Goal: Check status: Check status

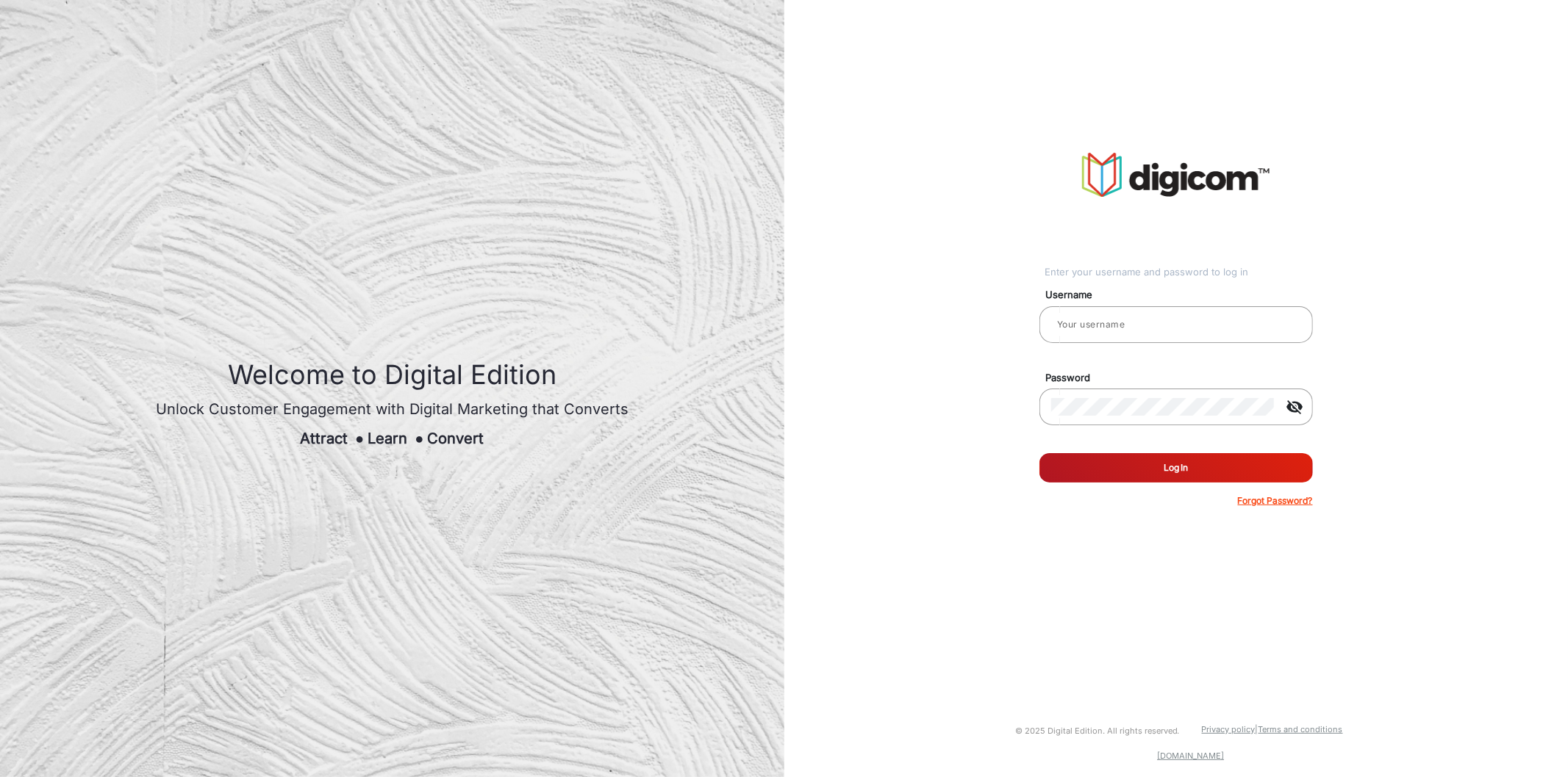
type input "[PERSON_NAME]"
click at [1165, 465] on button "Log In" at bounding box center [1176, 468] width 274 height 29
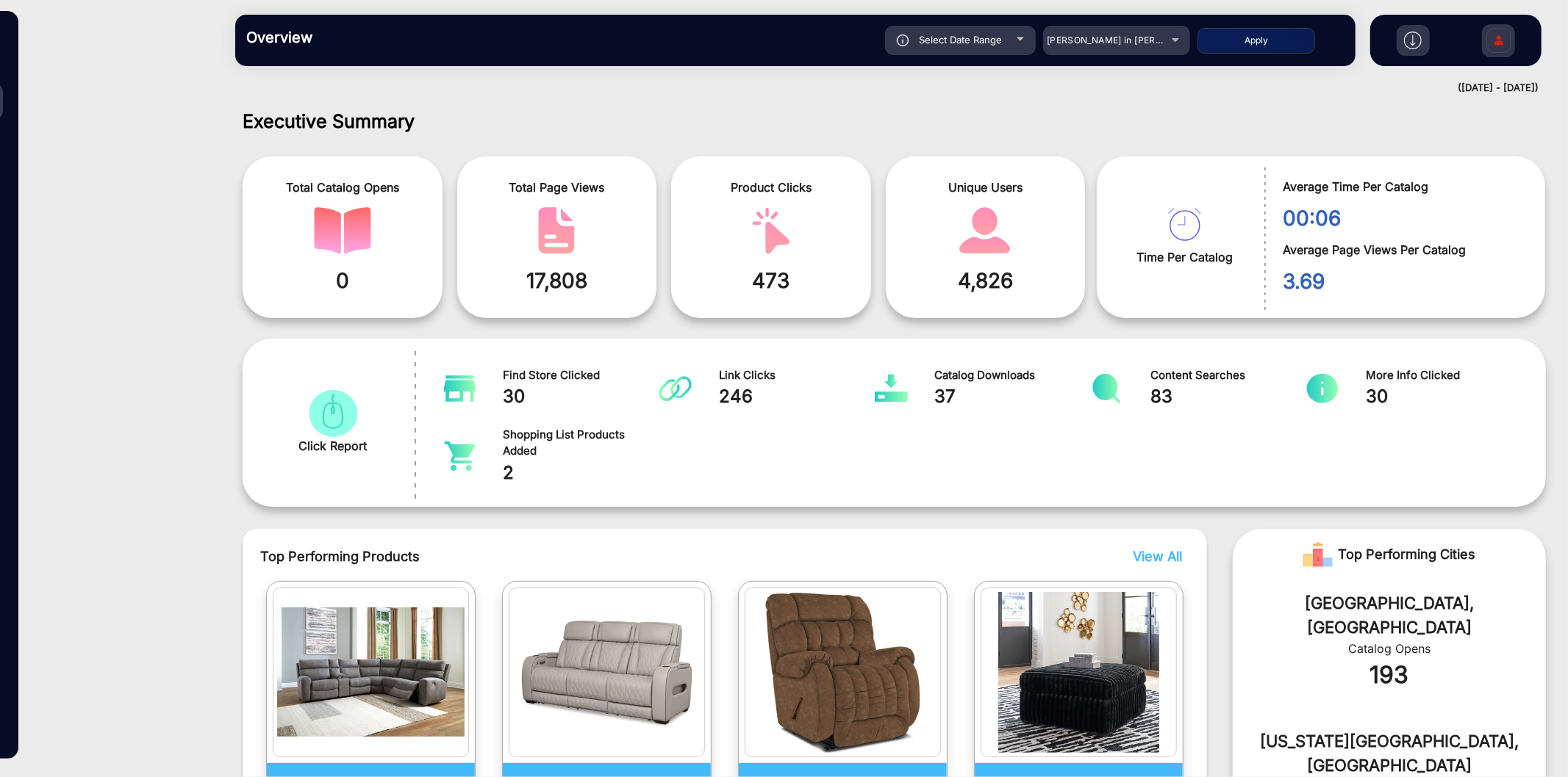
scroll to position [11, 0]
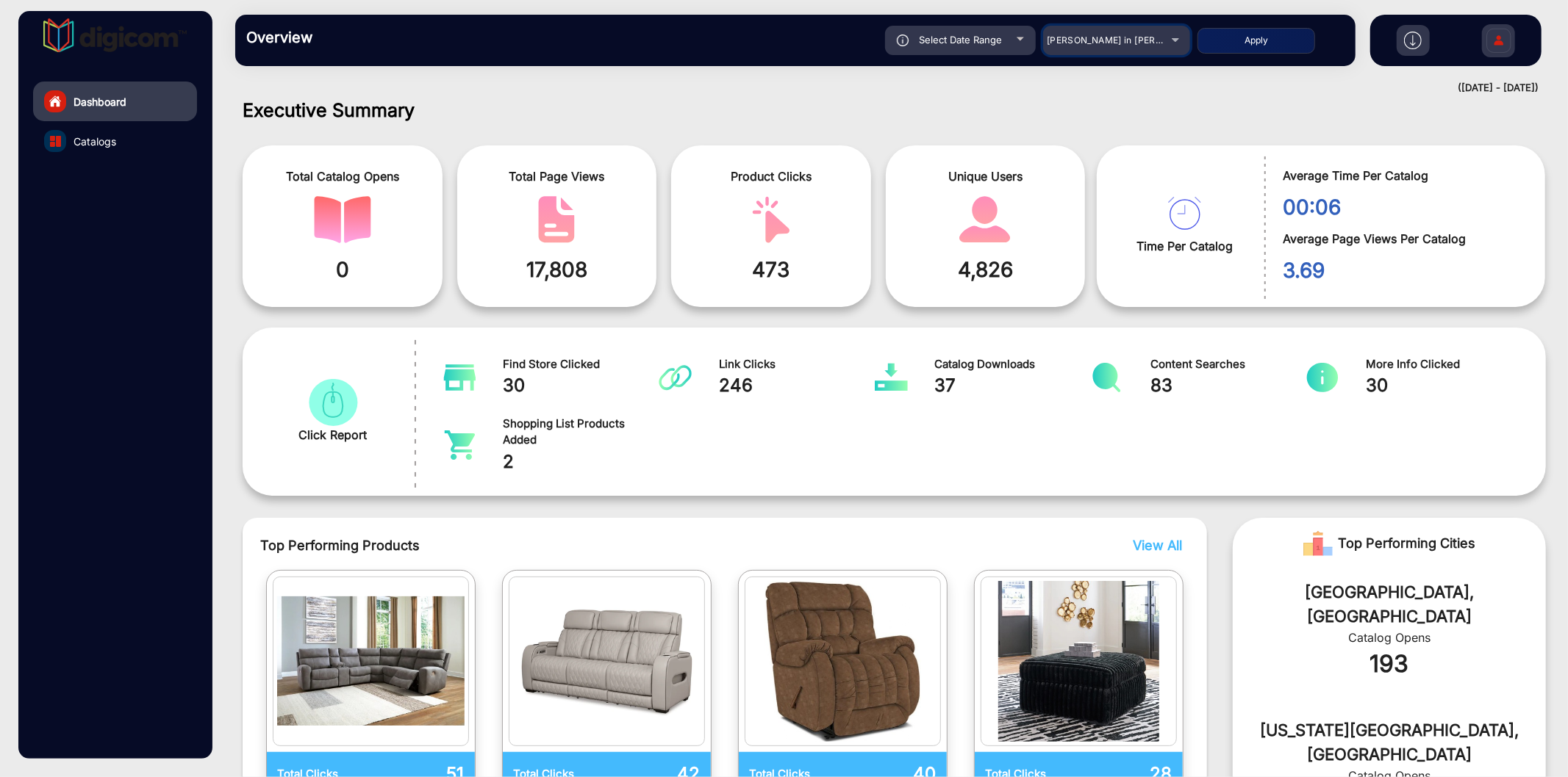
click at [1098, 50] on mat-select "[PERSON_NAME] in [PERSON_NAME]" at bounding box center [1116, 40] width 147 height 29
click at [1098, 47] on div "[PERSON_NAME] in [PERSON_NAME]" at bounding box center [1106, 41] width 118 height 18
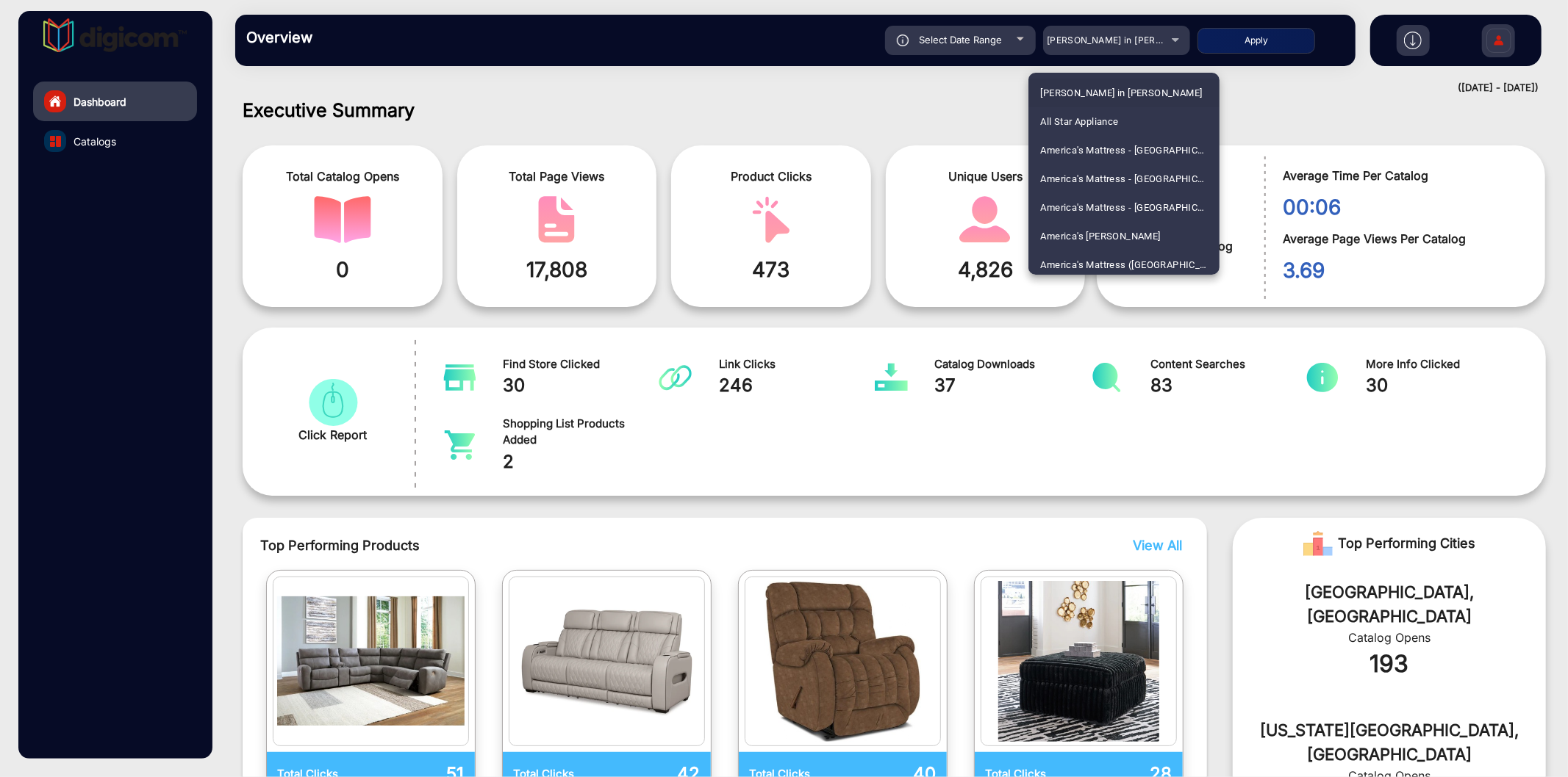
scroll to position [577, 0]
click at [1061, 167] on span "Arhaus" at bounding box center [1055, 174] width 31 height 29
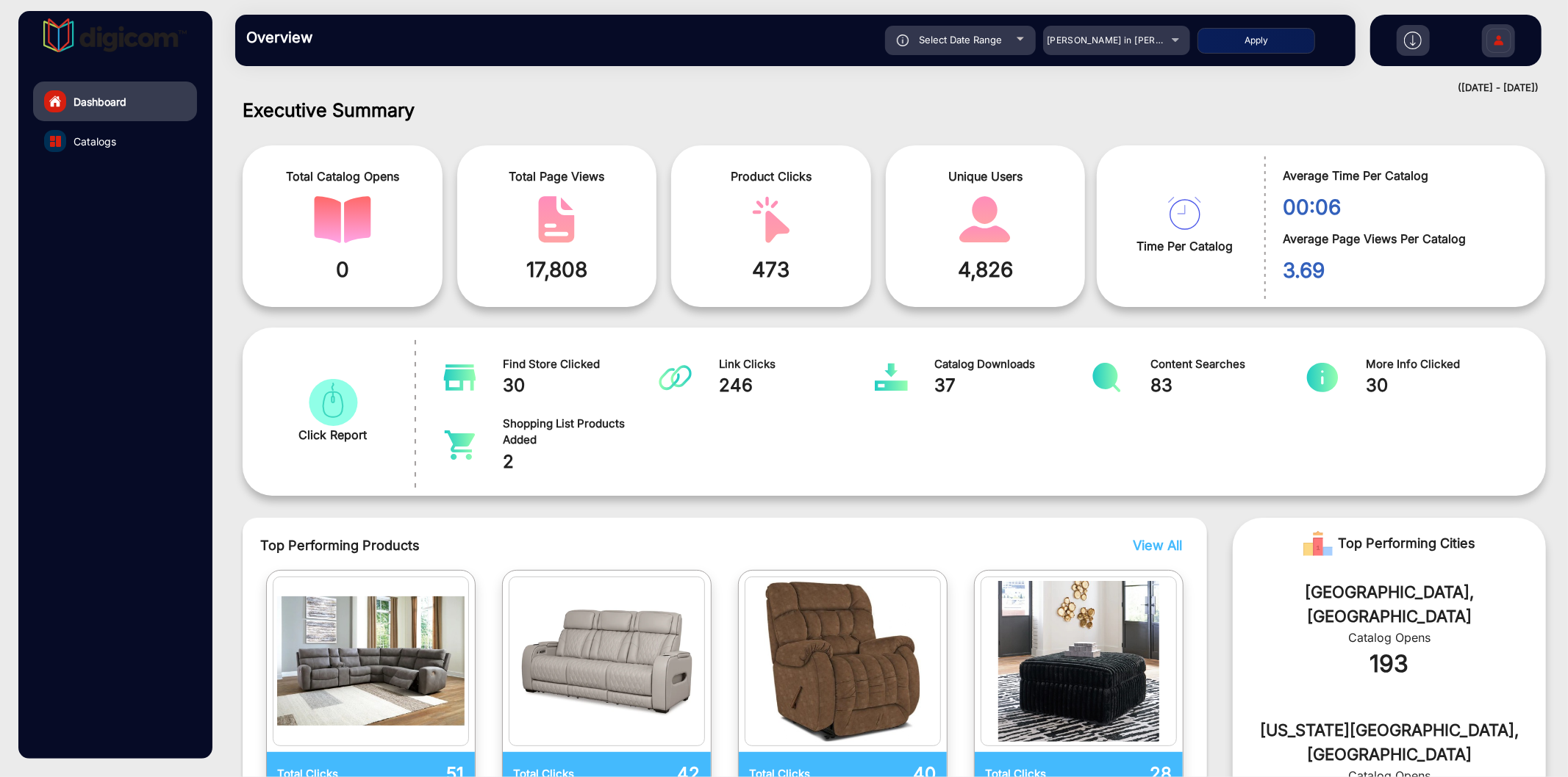
click at [1061, 167] on span "Unique Users" at bounding box center [986, 176] width 178 height 18
click at [991, 33] on span "Select Date Range" at bounding box center [960, 39] width 83 height 11
type input "8/25/2025"
type input "[DATE]"
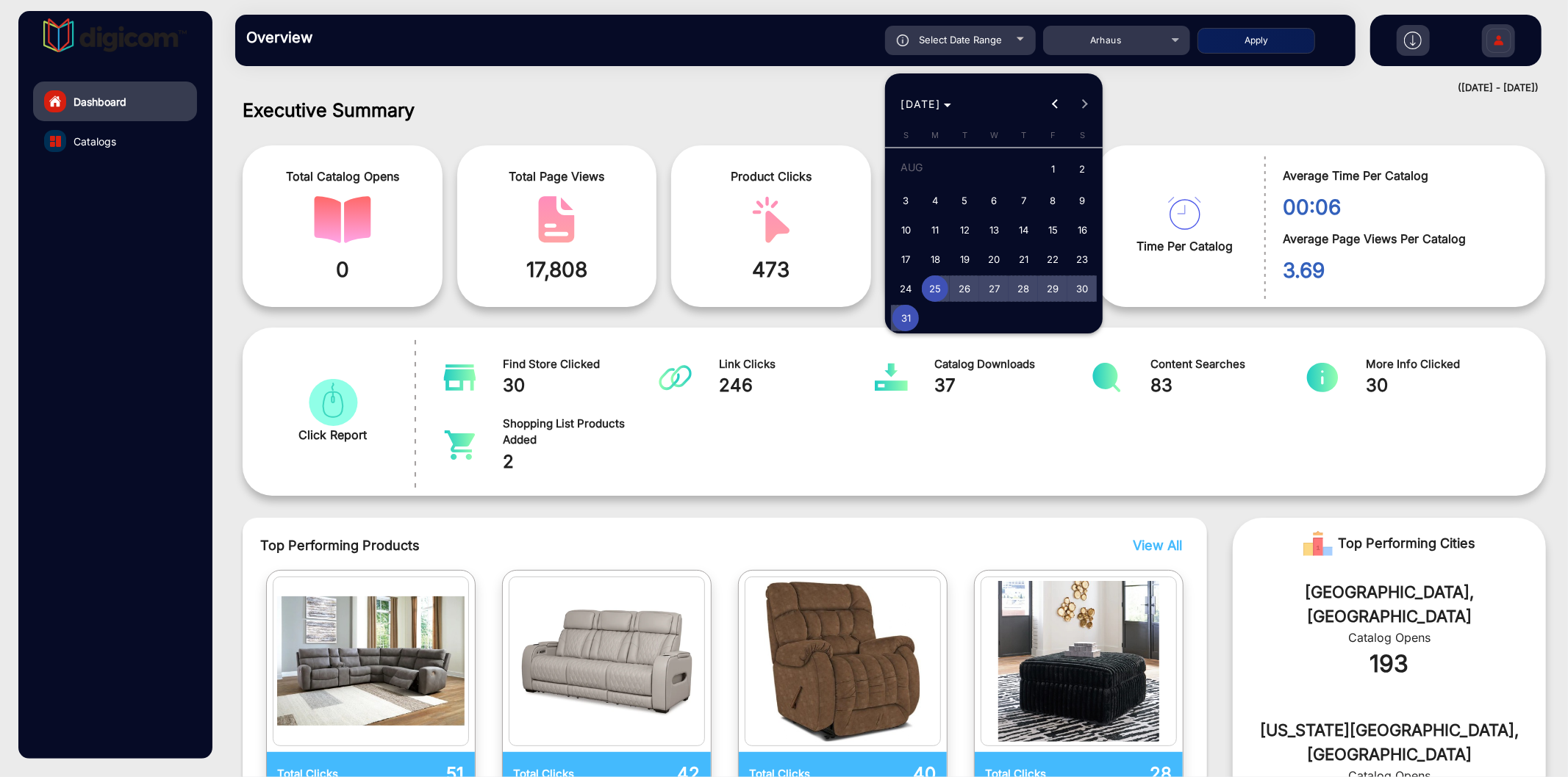
click at [902, 318] on span "31" at bounding box center [906, 317] width 26 height 26
type input "[DATE]"
click at [902, 318] on span "31" at bounding box center [906, 317] width 26 height 26
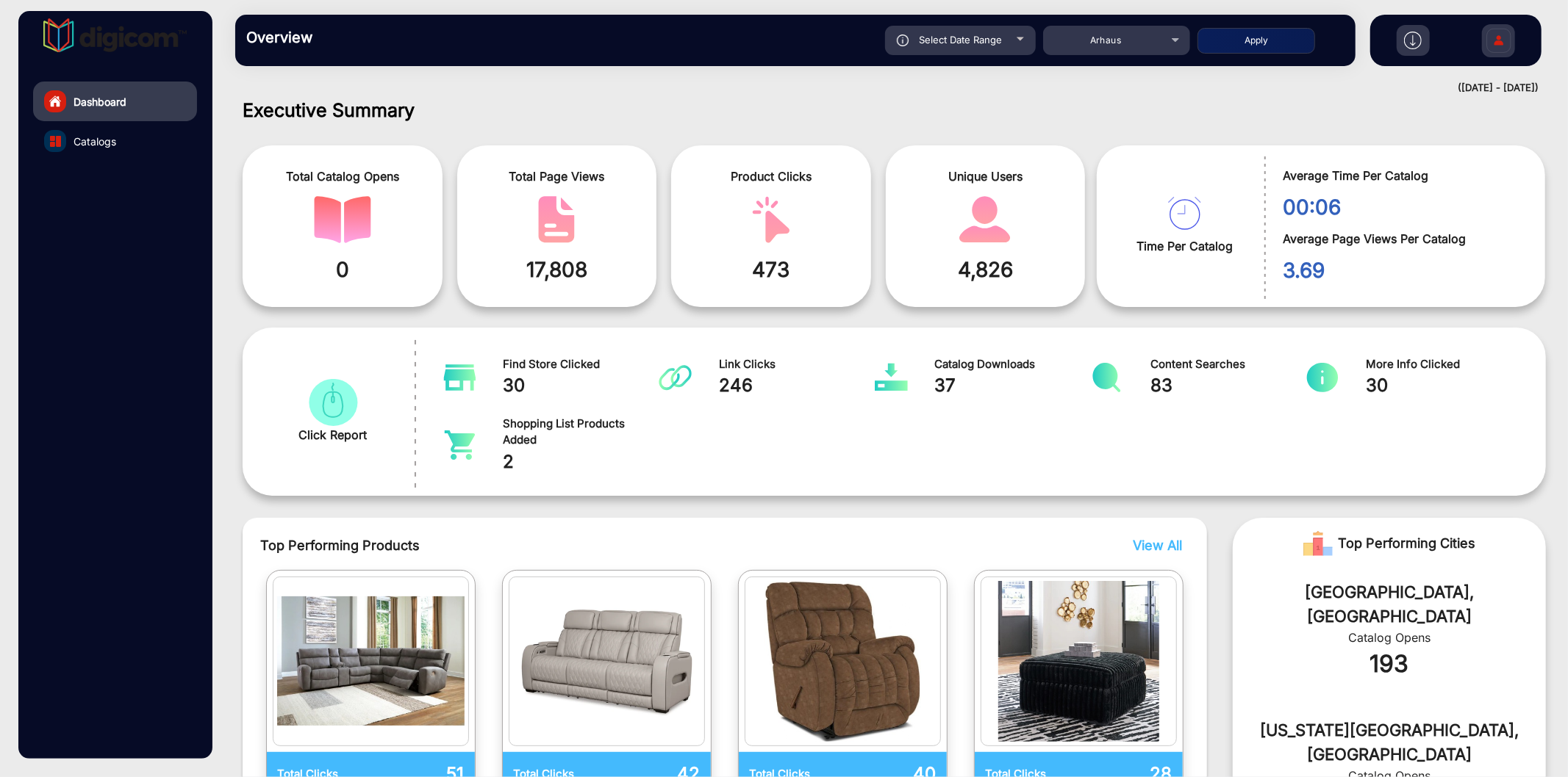
type input "[DATE]"
click at [1270, 28] on button "Apply" at bounding box center [1256, 40] width 118 height 25
type input "[DATE]"
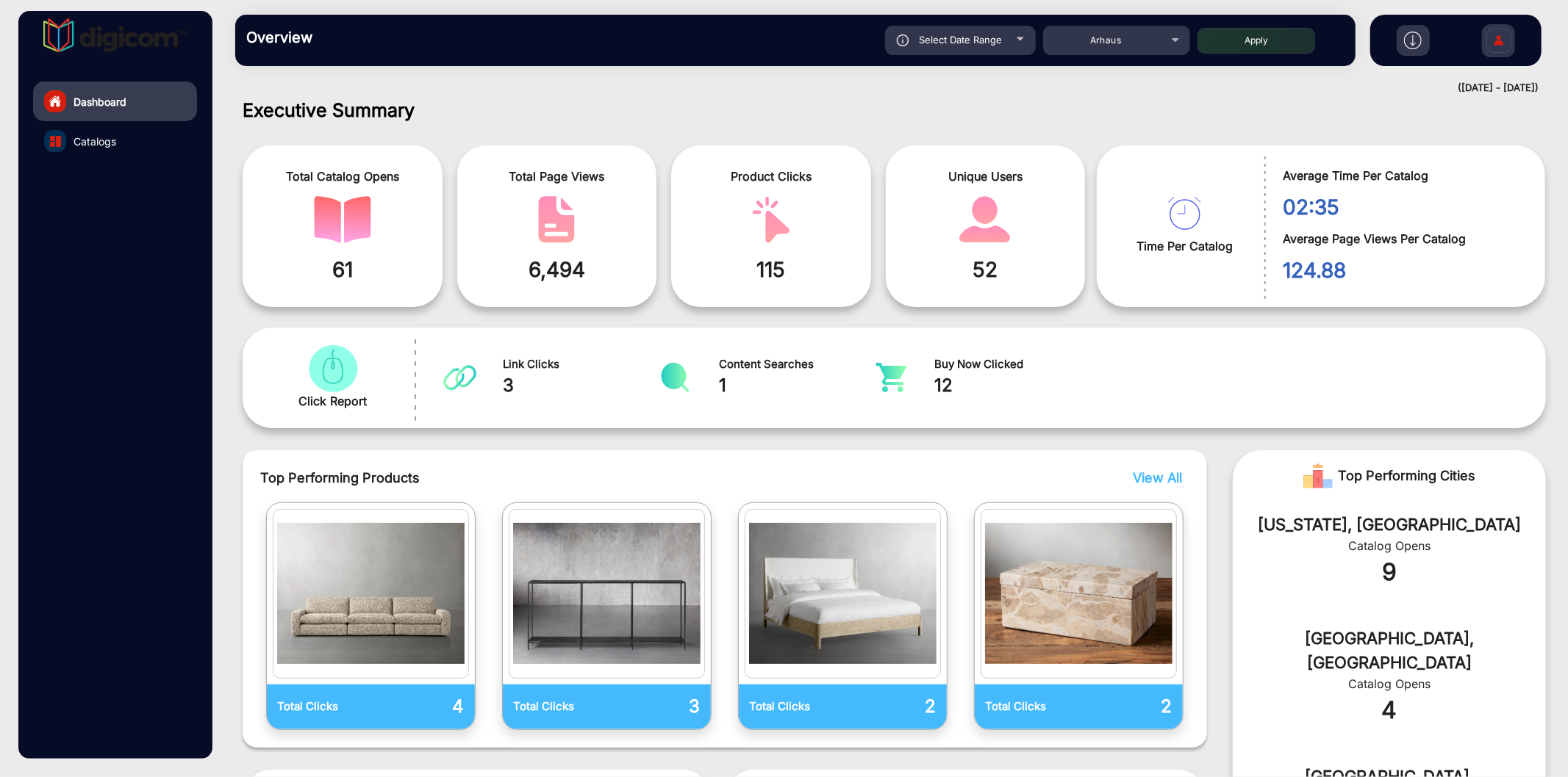
click at [978, 40] on span "Select Date Range" at bounding box center [960, 39] width 83 height 11
type input "[DATE]"
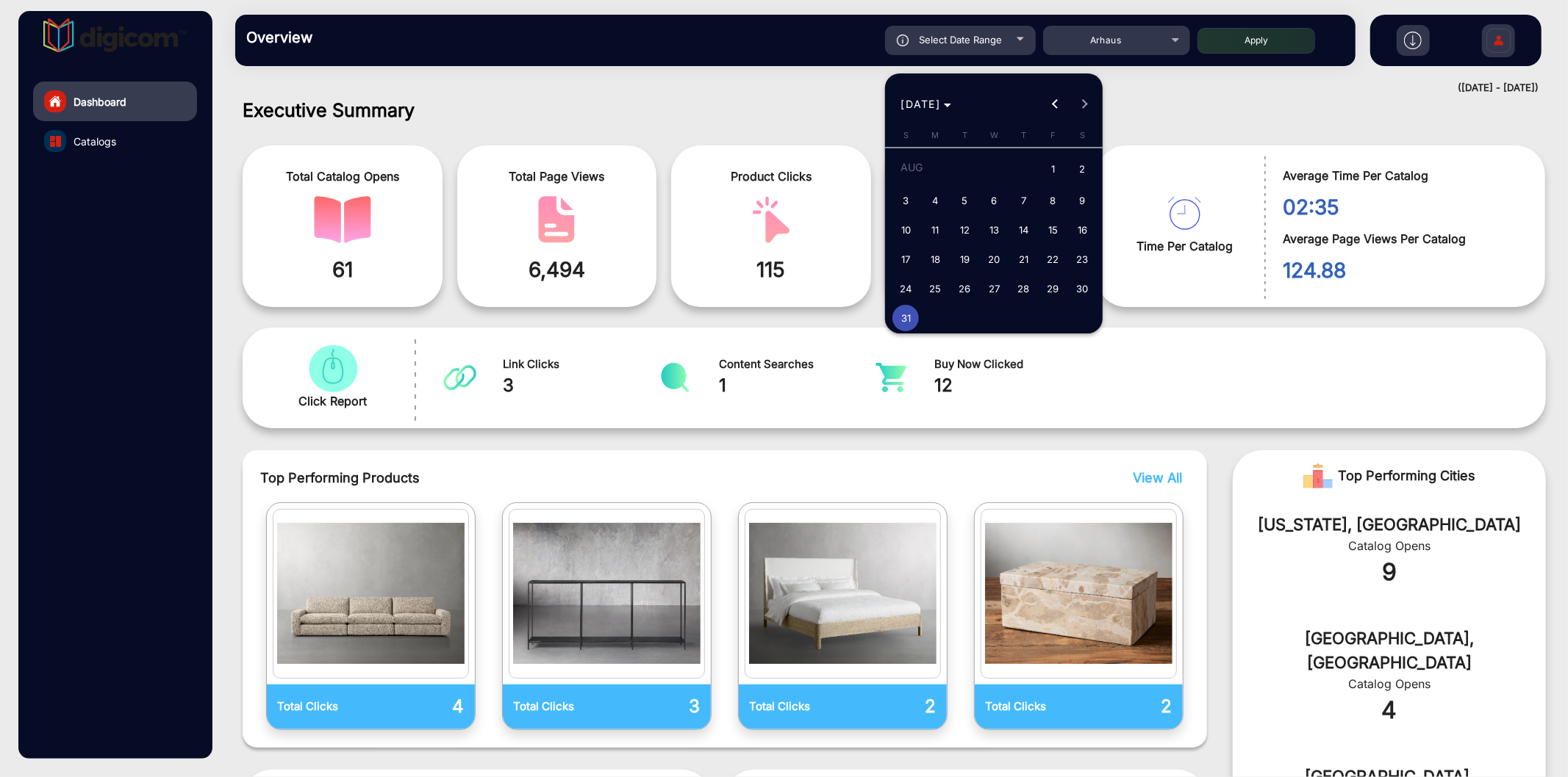
click at [735, 86] on div at bounding box center [784, 388] width 1568 height 777
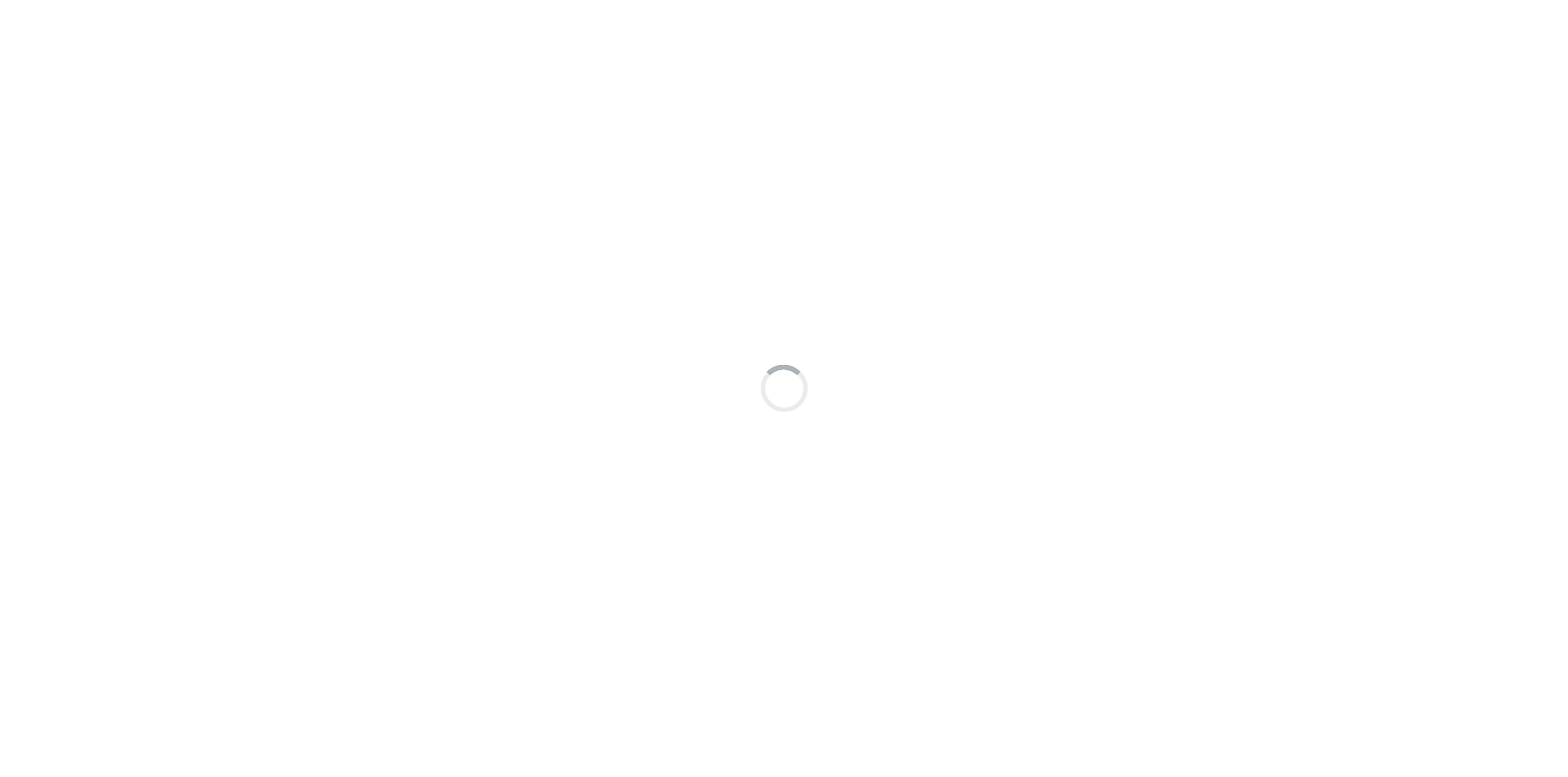
scroll to position [11, 0]
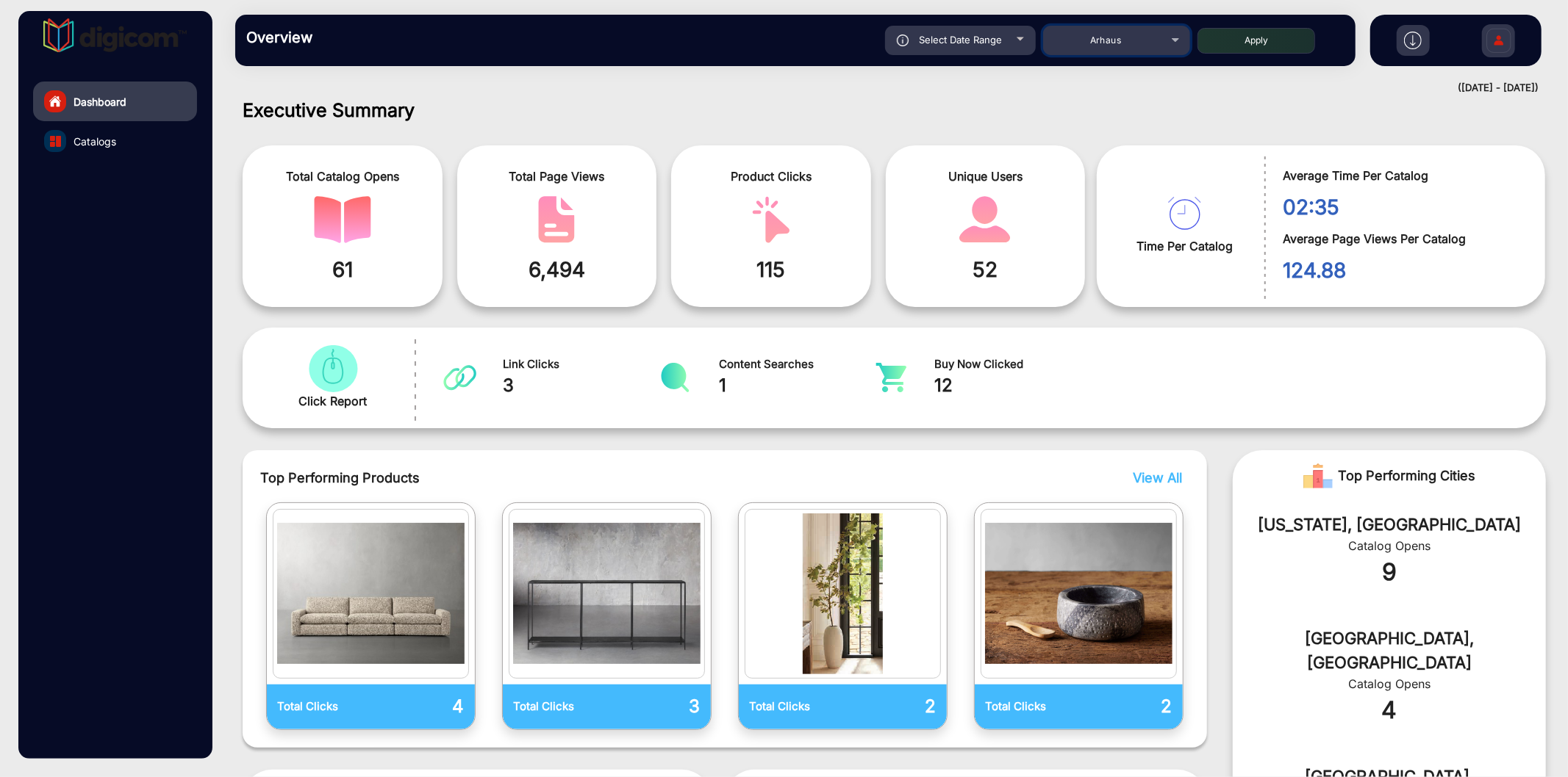
click at [1085, 33] on div "Arhaus" at bounding box center [1106, 41] width 118 height 18
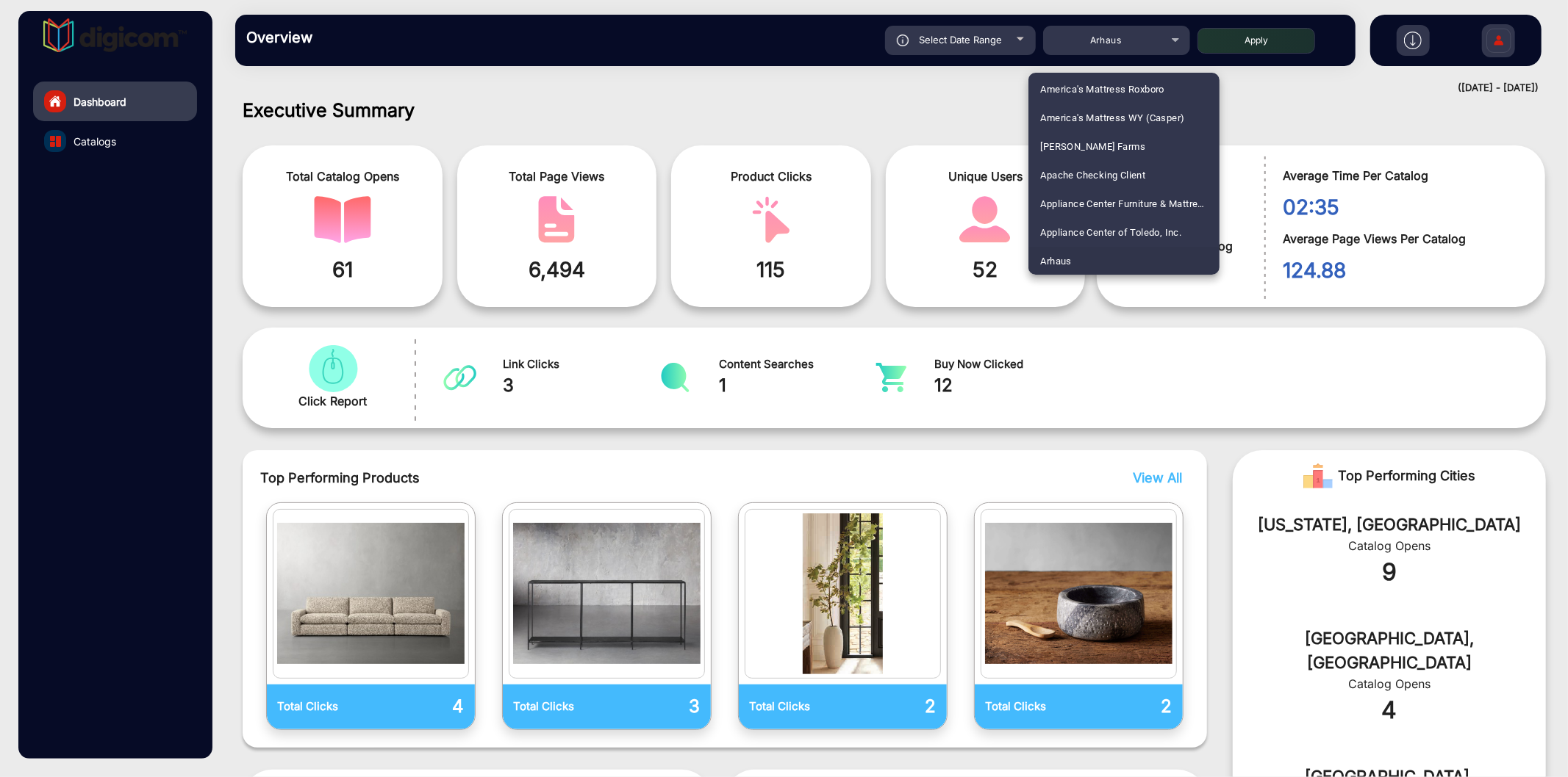
scroll to position [3270, 0]
click at [1071, 176] on span "ShopRite" at bounding box center [1059, 174] width 40 height 29
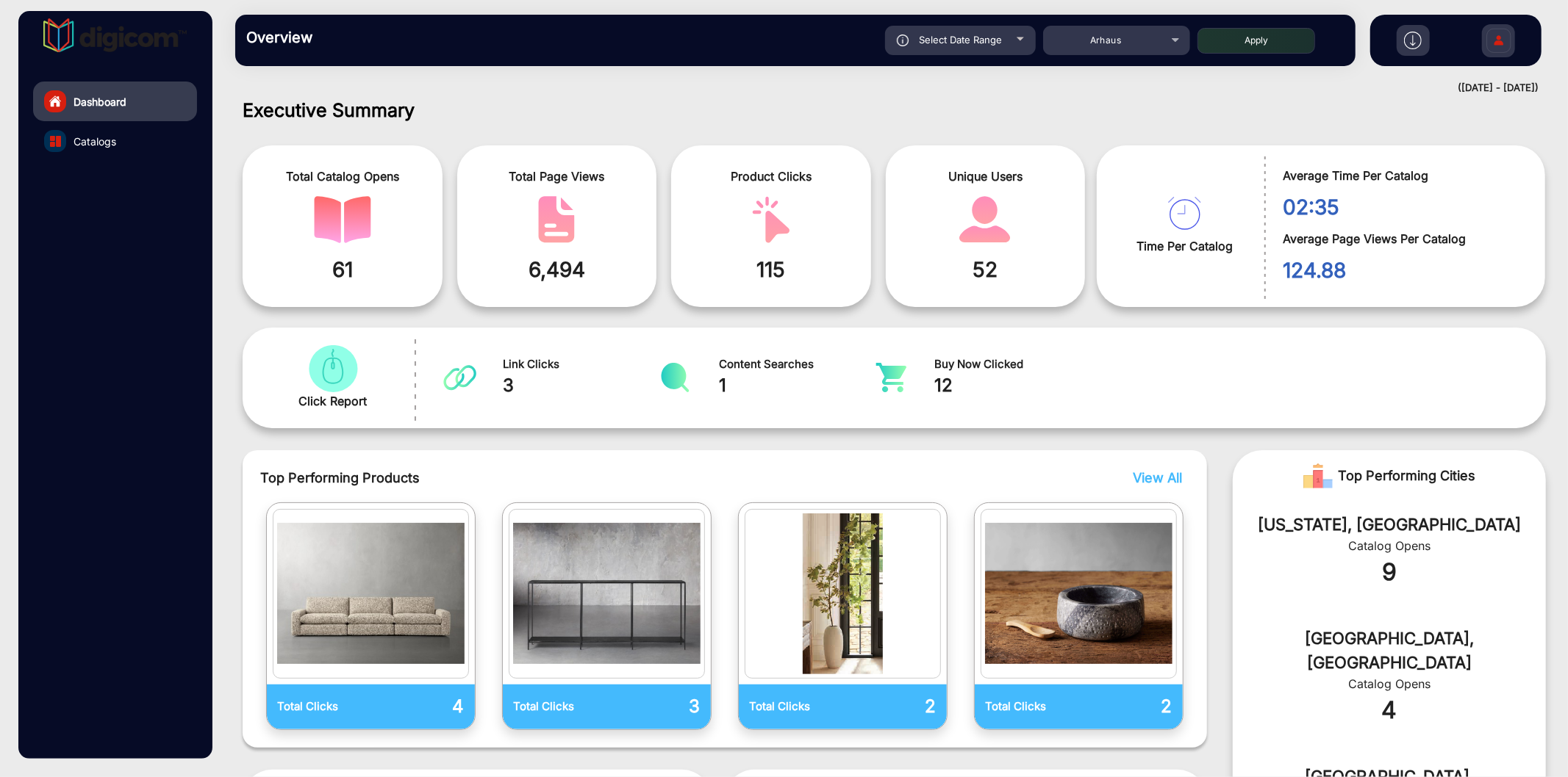
click at [1071, 176] on div "Unique Users 52" at bounding box center [985, 226] width 200 height 162
click at [981, 55] on div "Select Date Range" at bounding box center [960, 40] width 150 height 29
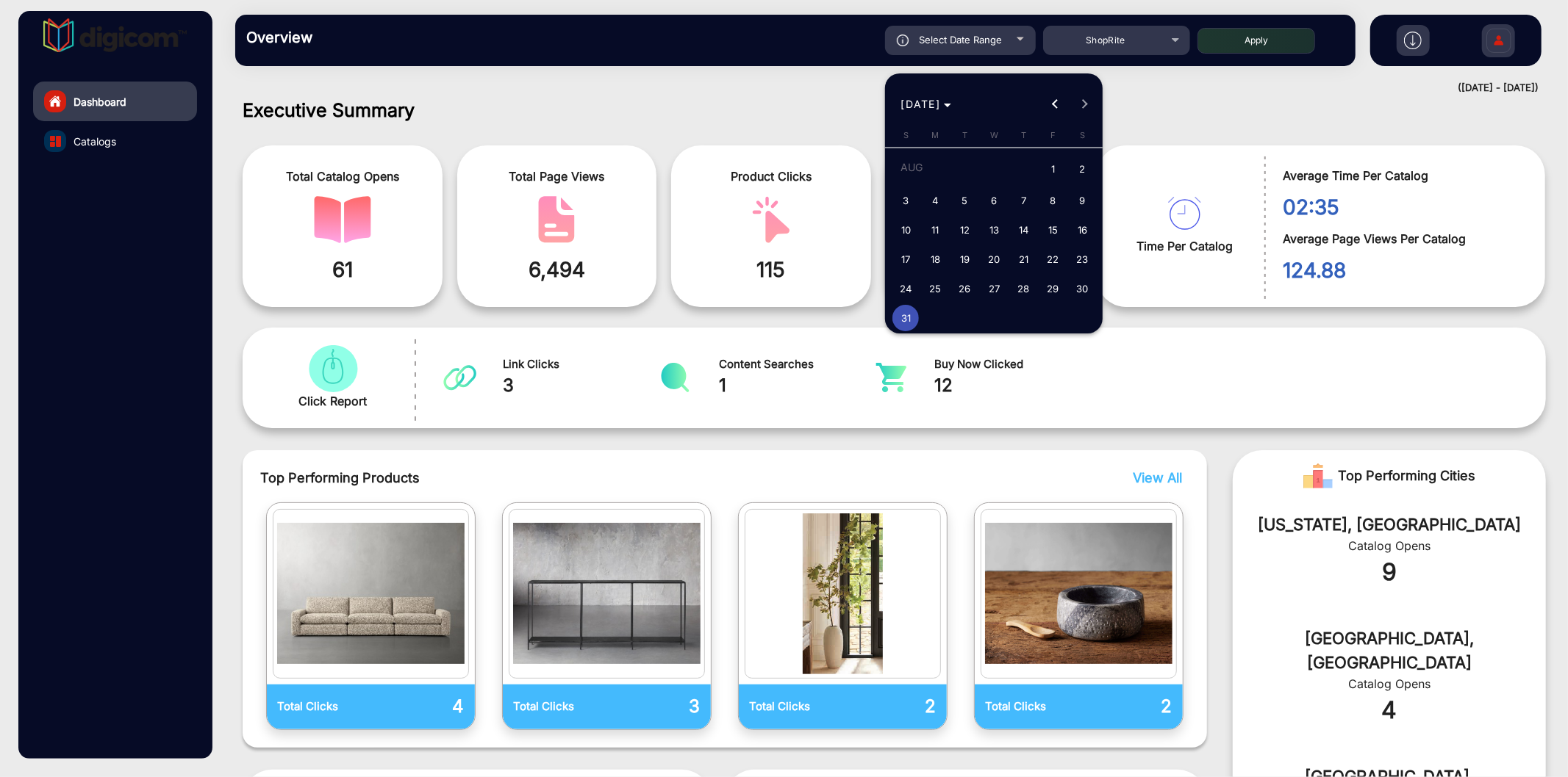
click at [907, 310] on span "31" at bounding box center [906, 317] width 26 height 26
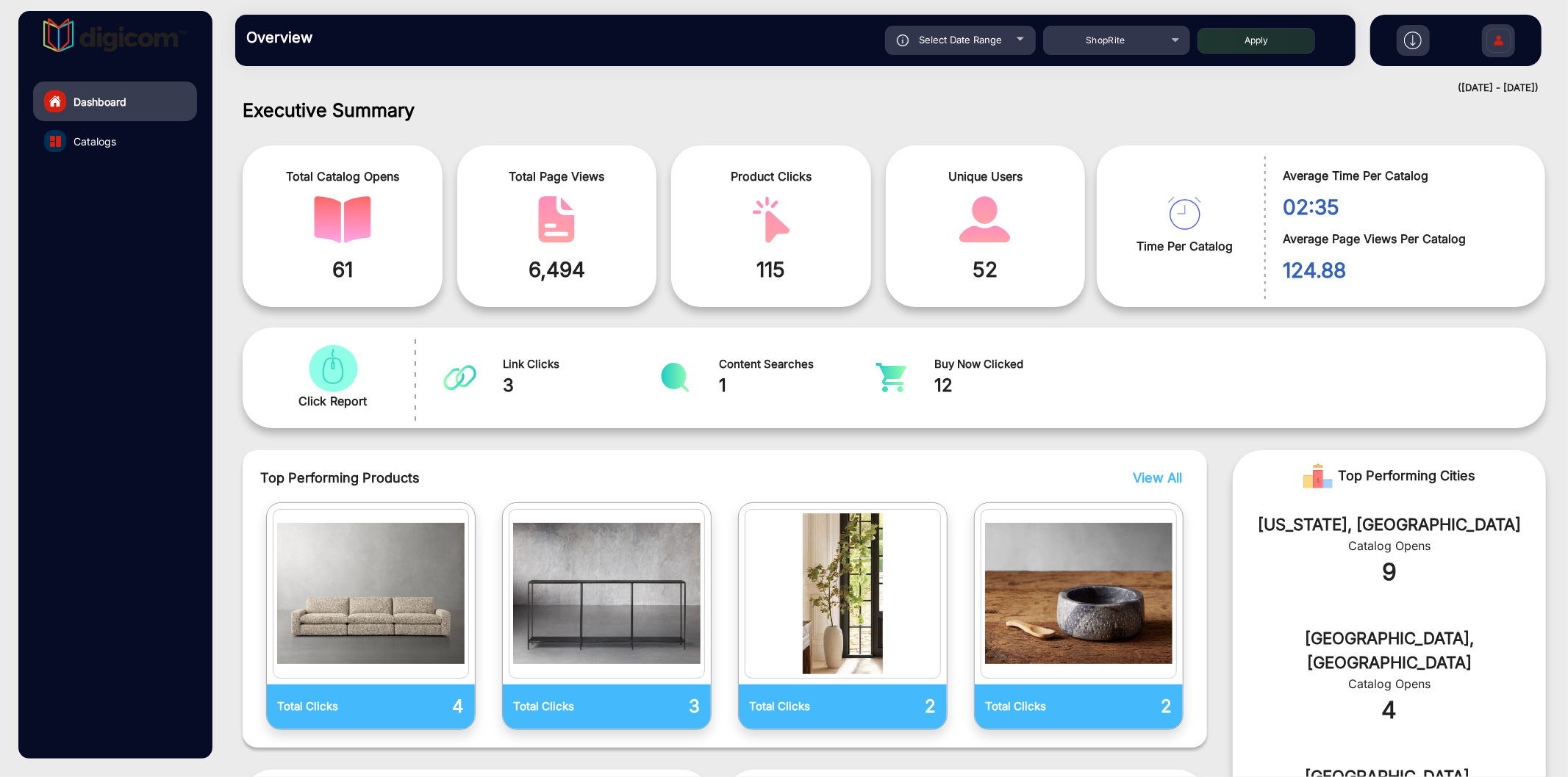
type input "[DATE]"
click at [1248, 42] on button "Apply" at bounding box center [1256, 40] width 118 height 25
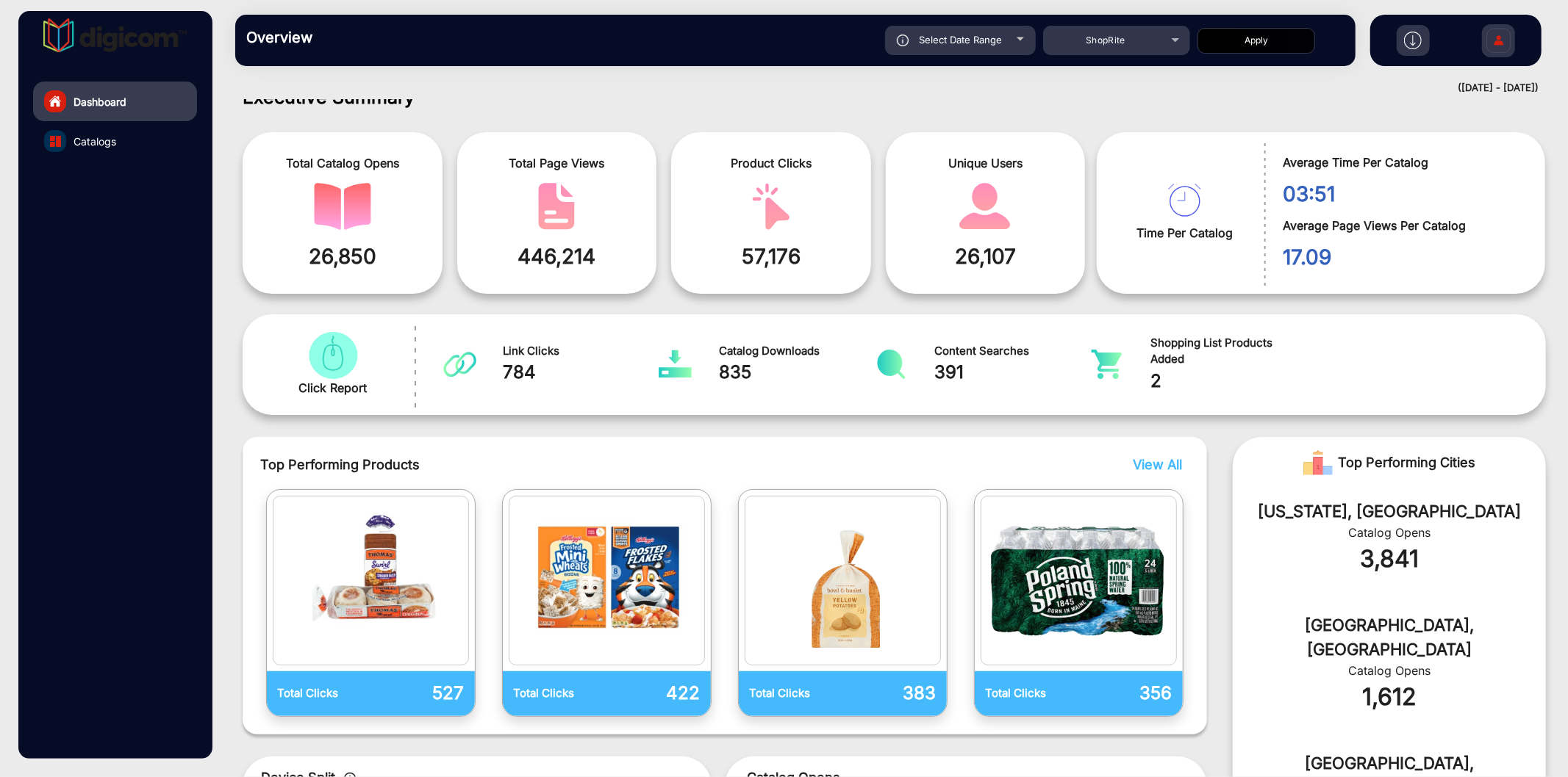
scroll to position [0, 0]
